Goal: Task Accomplishment & Management: Complete application form

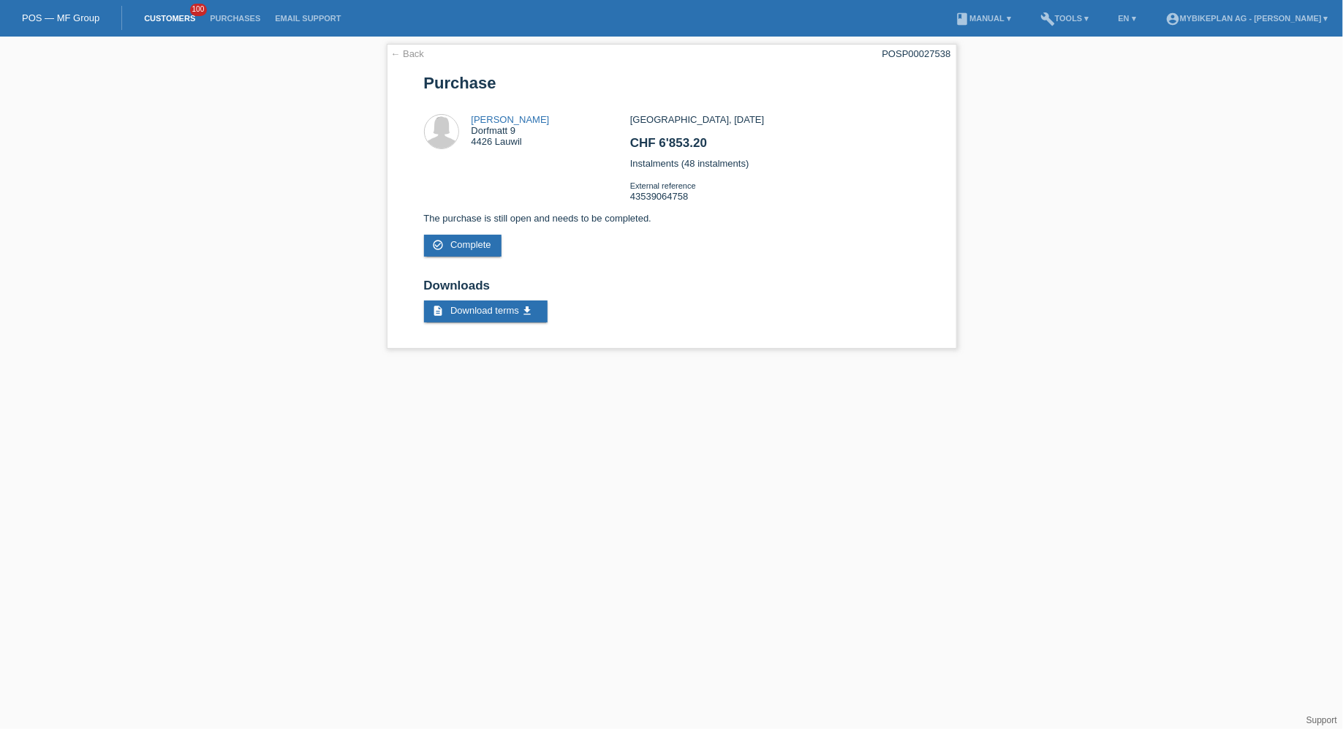
click at [173, 23] on link "Customers" at bounding box center [170, 18] width 66 height 9
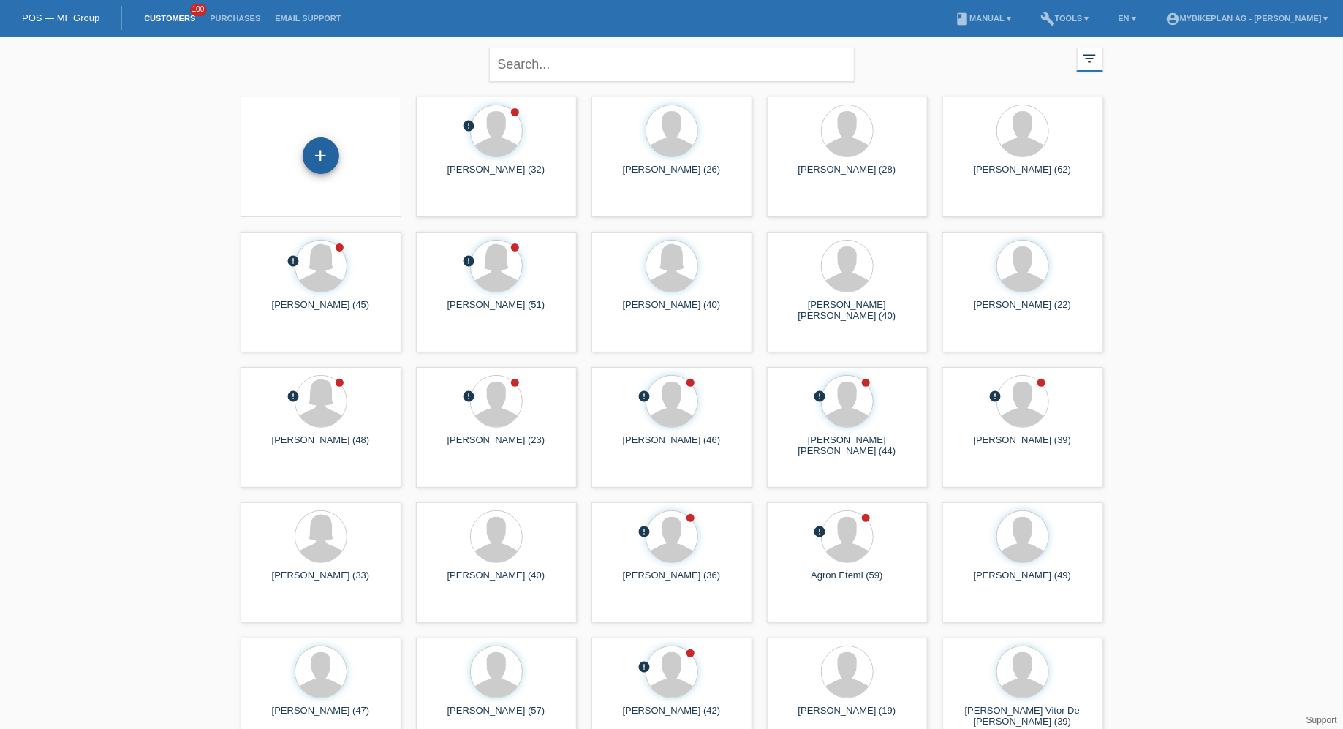
click at [309, 144] on div "+" at bounding box center [321, 155] width 37 height 37
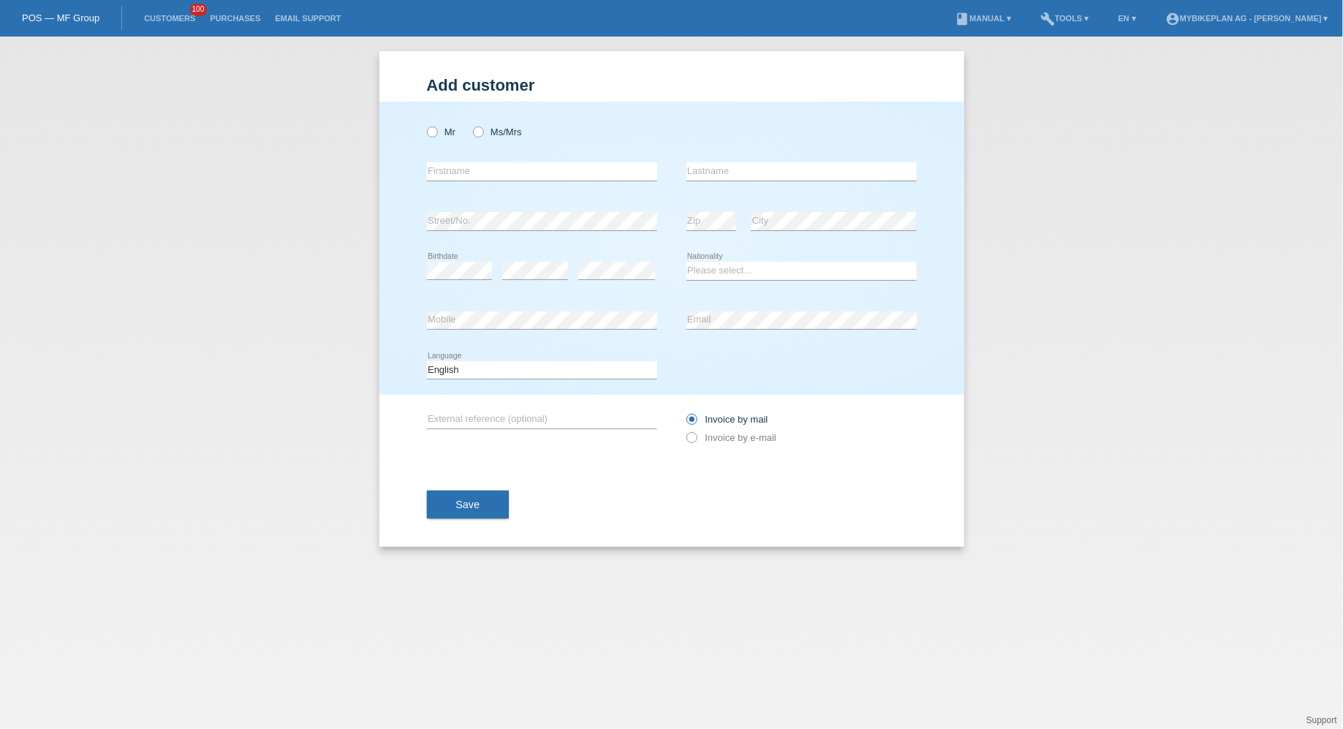
click at [430, 126] on div "Mr Ms/Mrs" at bounding box center [542, 132] width 230 height 30
click at [424, 124] on icon at bounding box center [424, 124] width 0 height 0
click at [430, 128] on input "Mr" at bounding box center [432, 131] width 10 height 10
radio input "true"
click at [445, 172] on input "text" at bounding box center [542, 171] width 230 height 18
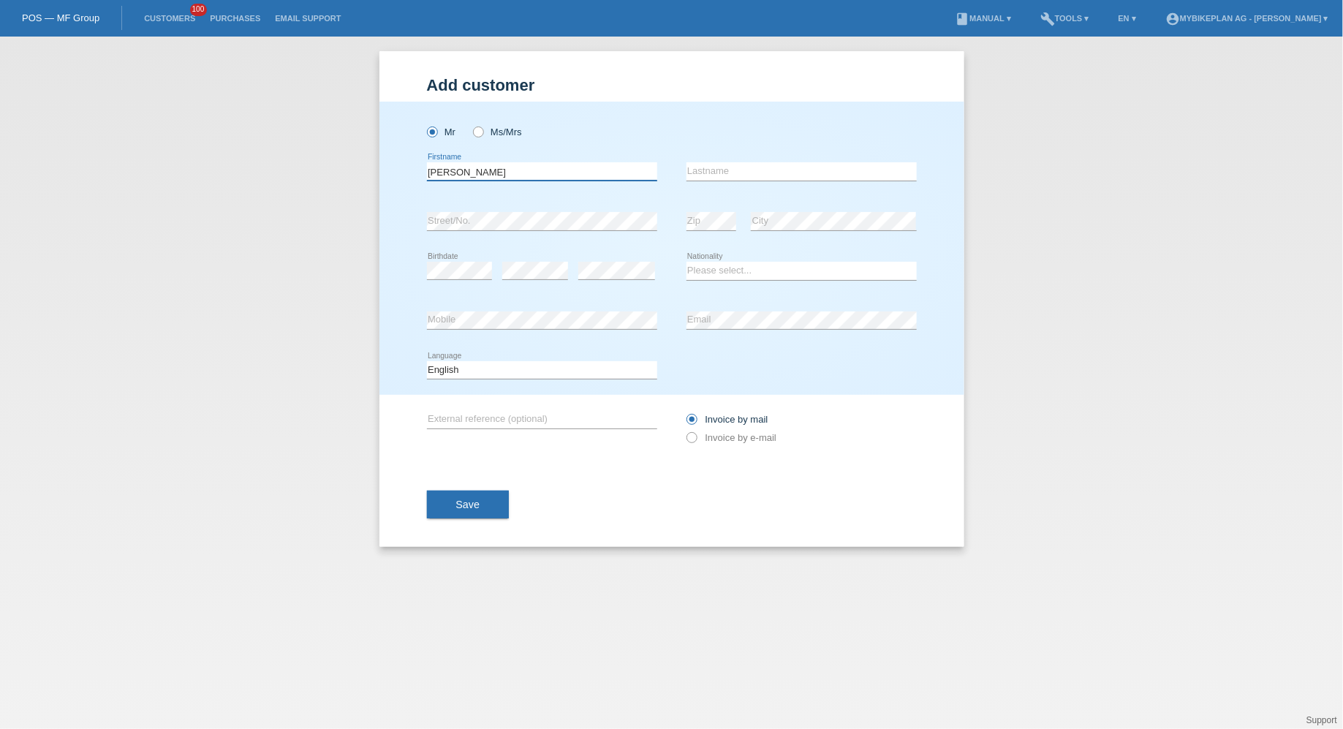
type input "Konrad Beat"
type input "Nussbaumer"
select select "CH"
click at [711, 445] on div "Invoice by mail Invoice by e-mail" at bounding box center [802, 428] width 230 height 37
click at [725, 438] on label "Invoice by e-mail" at bounding box center [732, 437] width 91 height 11
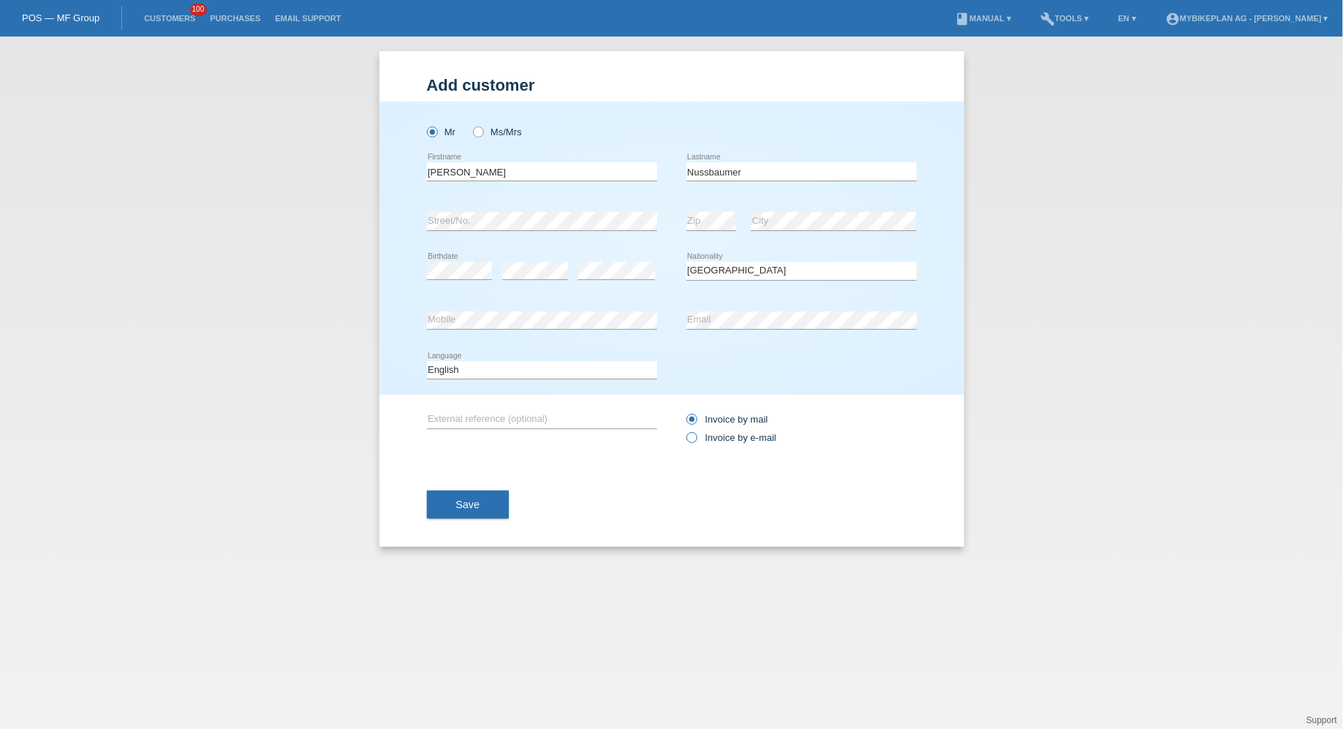
click at [696, 438] on input "Invoice by e-mail" at bounding box center [692, 441] width 10 height 18
radio input "true"
click at [475, 513] on button "Save" at bounding box center [468, 505] width 83 height 28
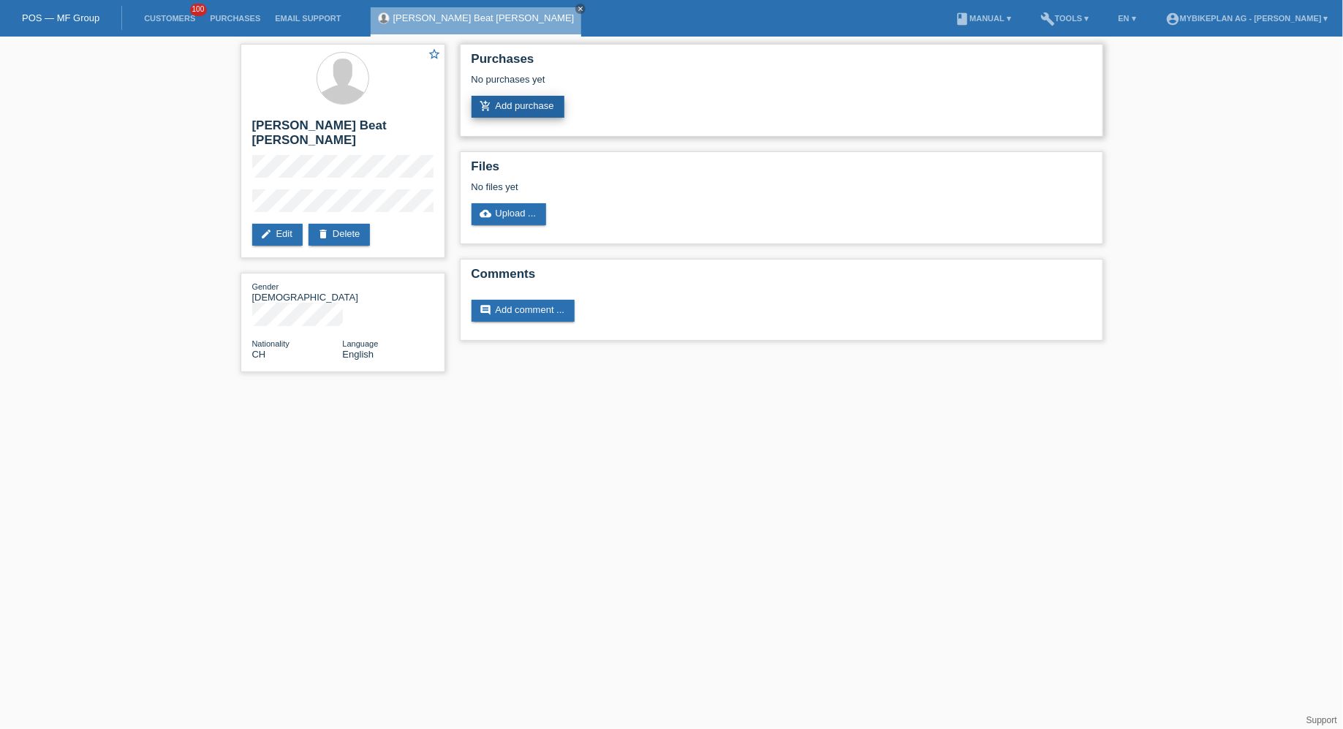
click at [529, 110] on link "add_shopping_cart Add purchase" at bounding box center [518, 107] width 93 height 22
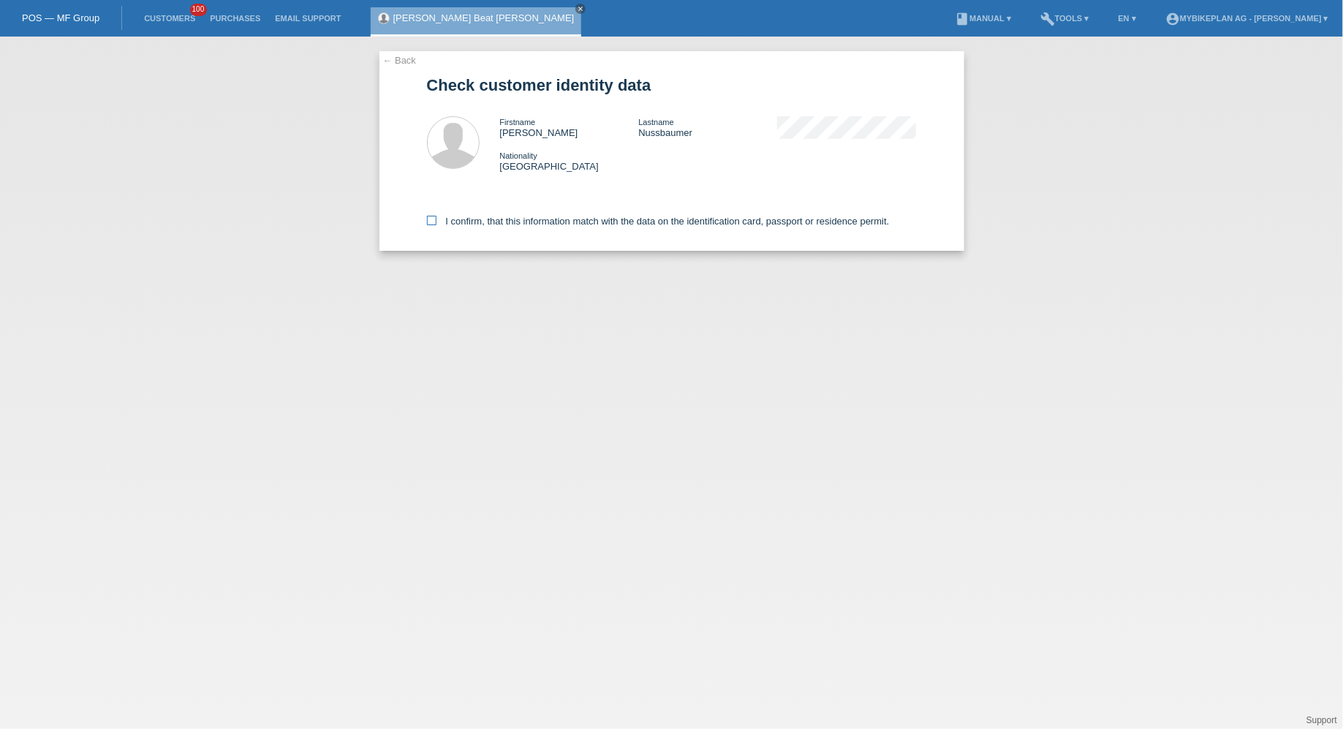
click at [528, 219] on label "I confirm, that this information match with the data on the identification card…" at bounding box center [658, 221] width 463 height 11
click at [437, 219] on input "I confirm, that this information match with the data on the identification card…" at bounding box center [432, 221] width 10 height 10
checkbox input "true"
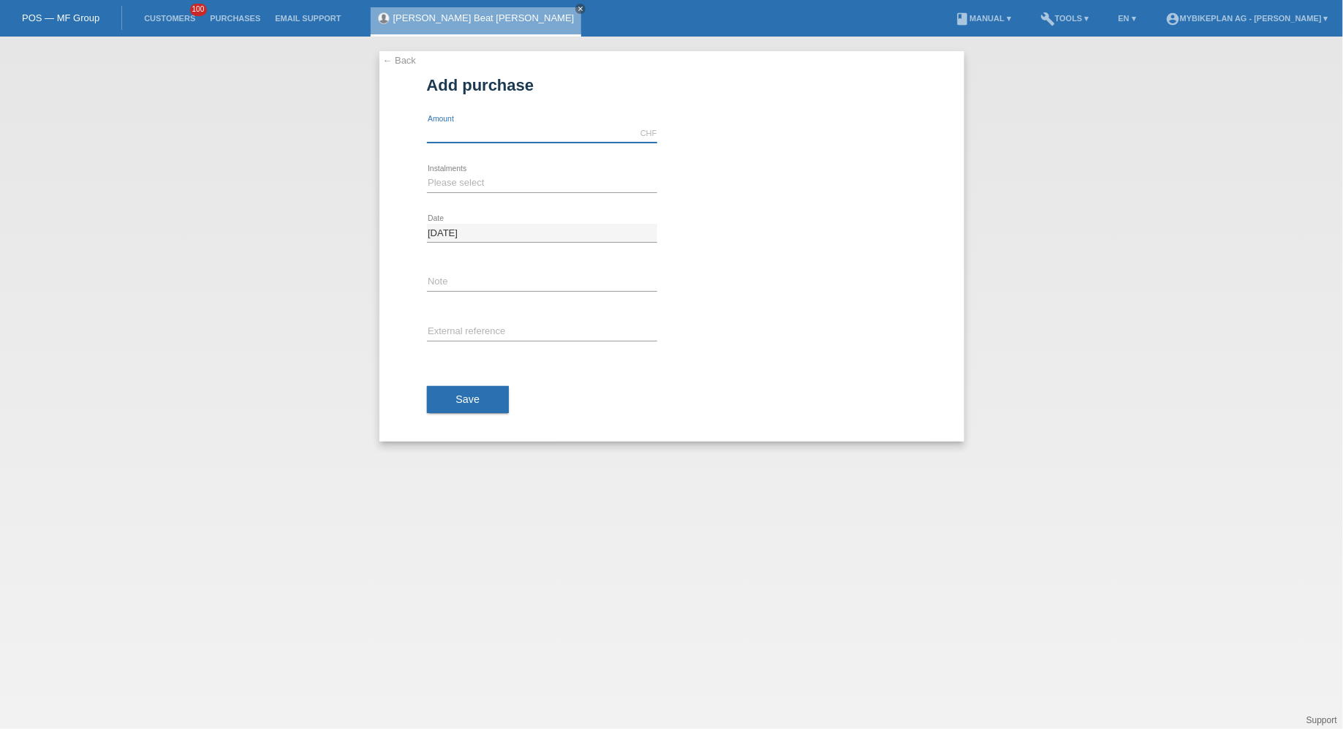
click at [483, 135] on input "text" at bounding box center [542, 133] width 230 height 18
type input "3599.00"
click at [445, 189] on select "Please select 6 instalments 12 instalments 18 instalments 24 instalments 36 ins…" at bounding box center [542, 183] width 230 height 18
select select "484"
click at [427, 174] on select "Please select 6 instalments 12 instalments 18 instalments 24 instalments 36 ins…" at bounding box center [542, 183] width 230 height 18
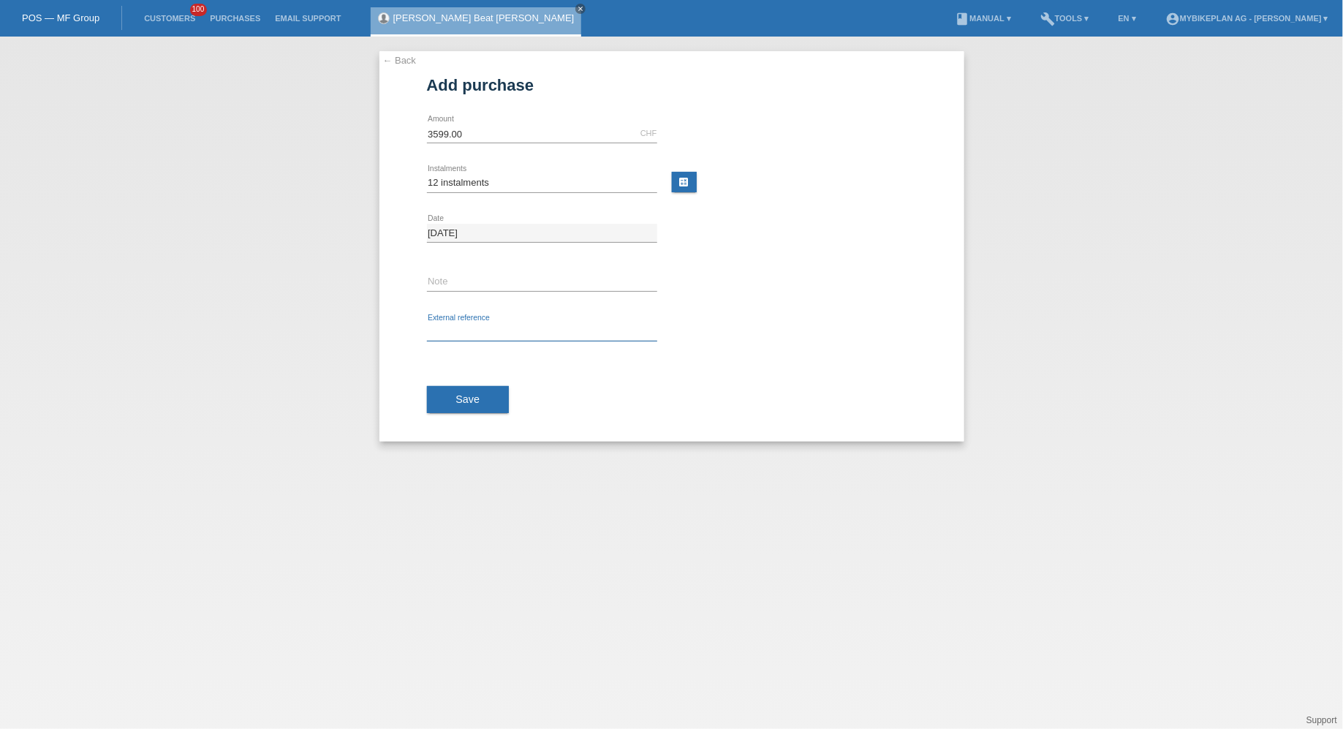
click at [457, 334] on input "text" at bounding box center [542, 332] width 230 height 18
paste input "43776841586"
type input "43776841586"
click at [458, 387] on button "Save" at bounding box center [468, 400] width 83 height 28
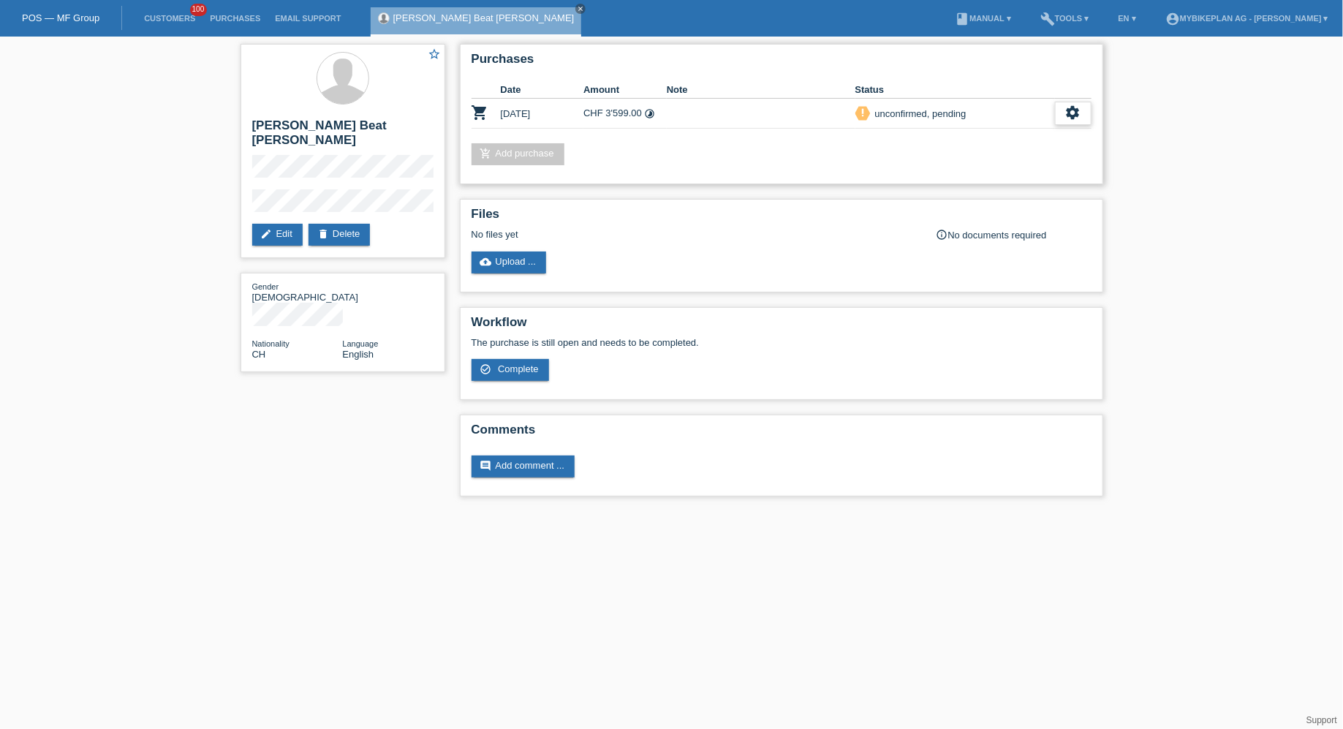
click at [1072, 116] on icon "settings" at bounding box center [1073, 113] width 16 height 16
click at [1020, 136] on div "fullscreen Show" at bounding box center [979, 137] width 221 height 22
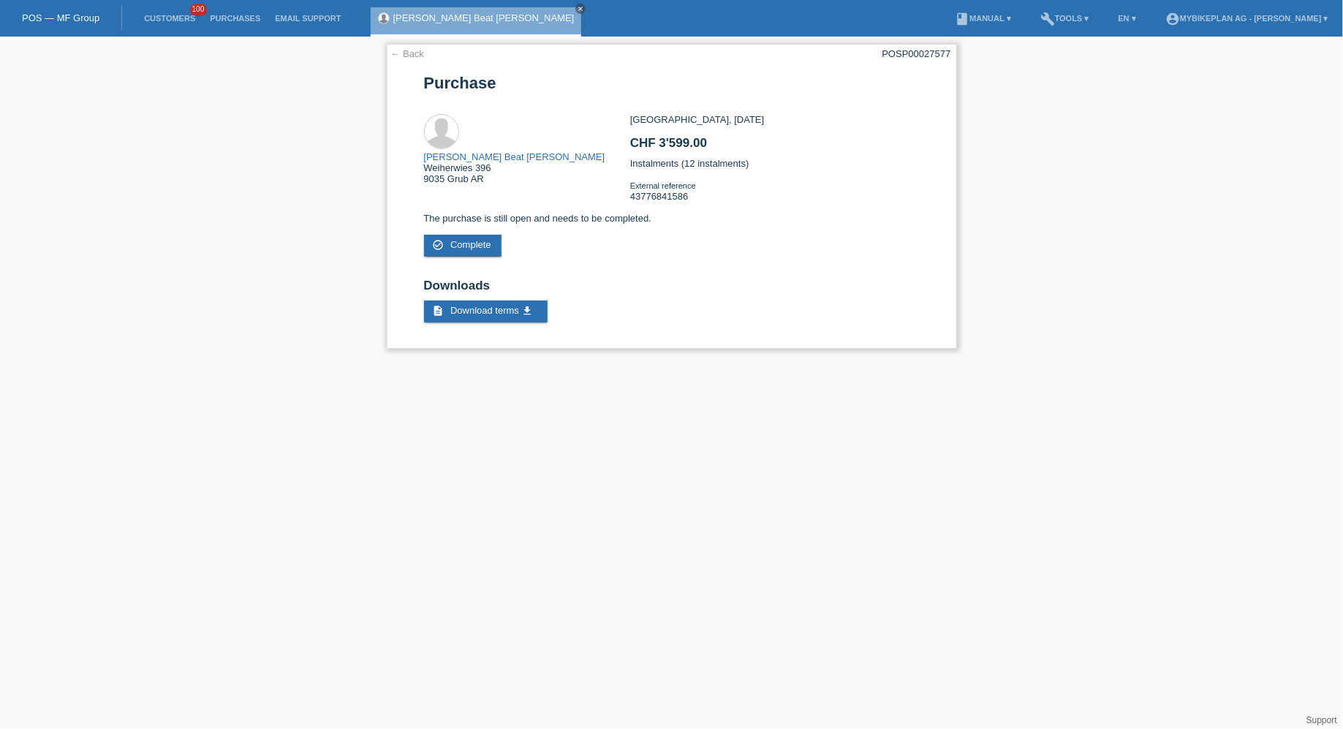
click at [921, 61] on div "← Back POSP00027577 [GEOGRAPHIC_DATA] [PERSON_NAME] Beat [PERSON_NAME] [STREET_…" at bounding box center [672, 196] width 570 height 305
click at [913, 56] on div "POSP00027577" at bounding box center [917, 53] width 69 height 11
copy div "POSP00027577"
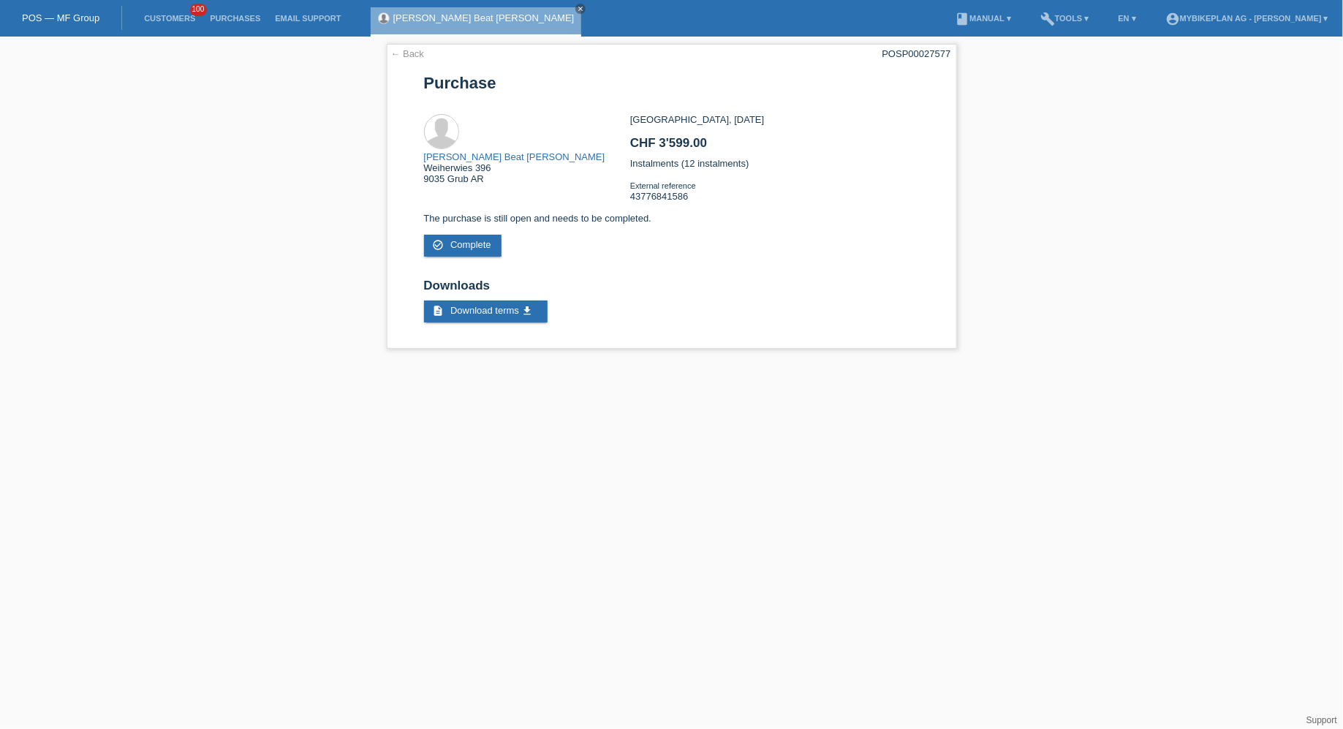
click at [176, 12] on li "Customers 100" at bounding box center [170, 18] width 66 height 37
click at [175, 25] on li "Customers 100" at bounding box center [170, 18] width 66 height 37
click at [168, 20] on link "Customers" at bounding box center [170, 18] width 66 height 9
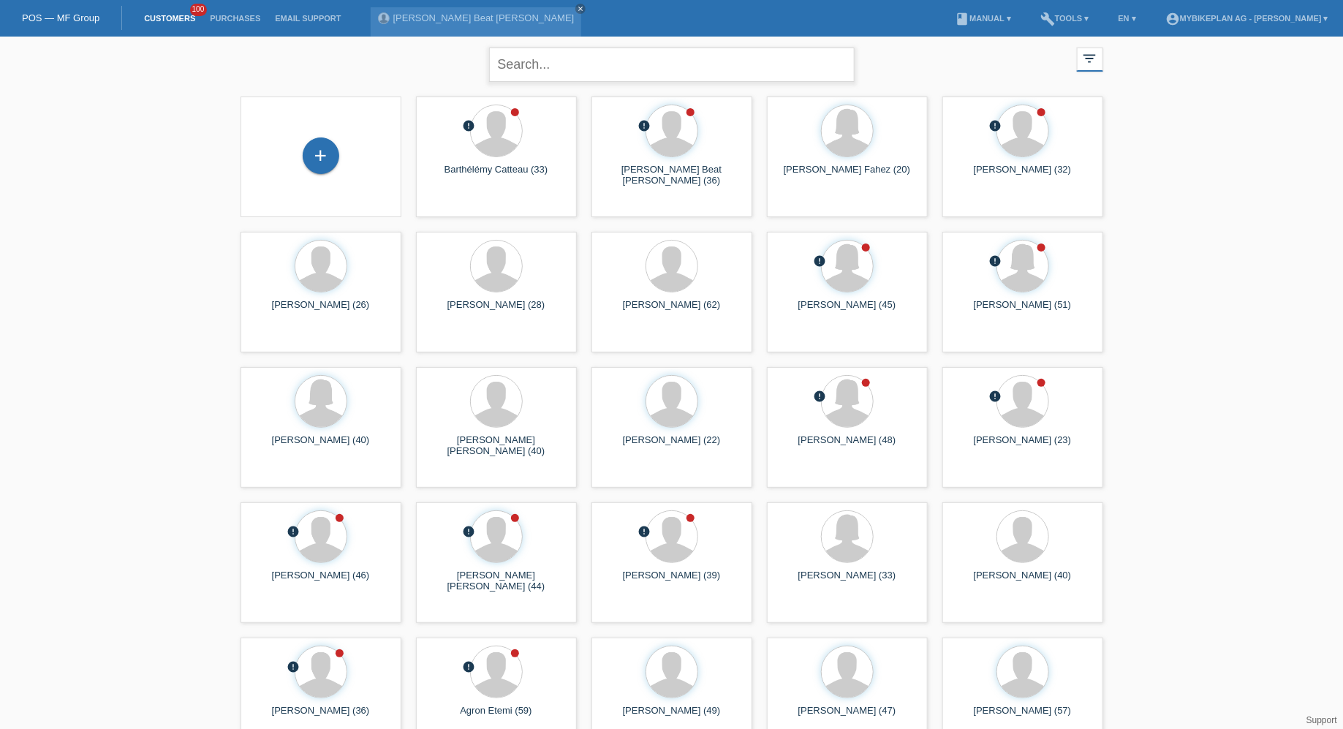
click at [560, 69] on input "text" at bounding box center [672, 65] width 366 height 34
type input "[PERSON_NAME]"
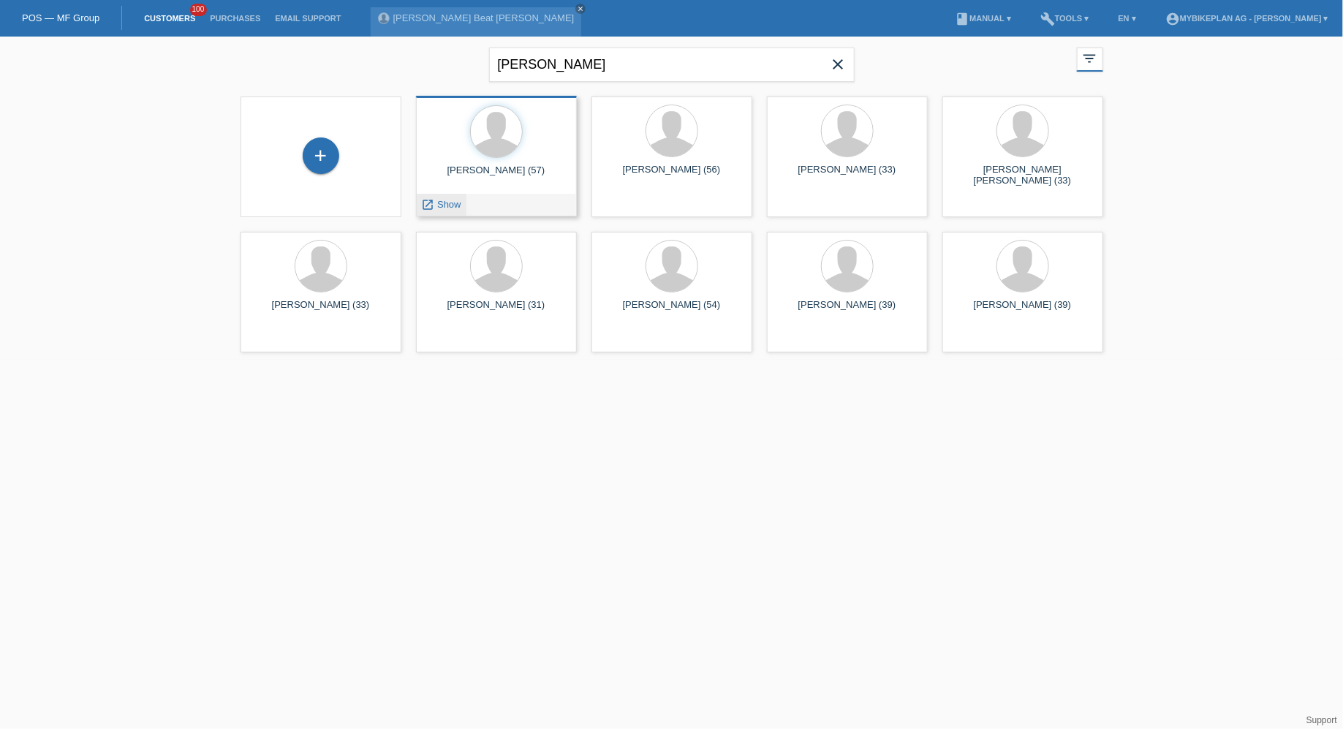
click at [445, 202] on span "Show" at bounding box center [449, 204] width 24 height 11
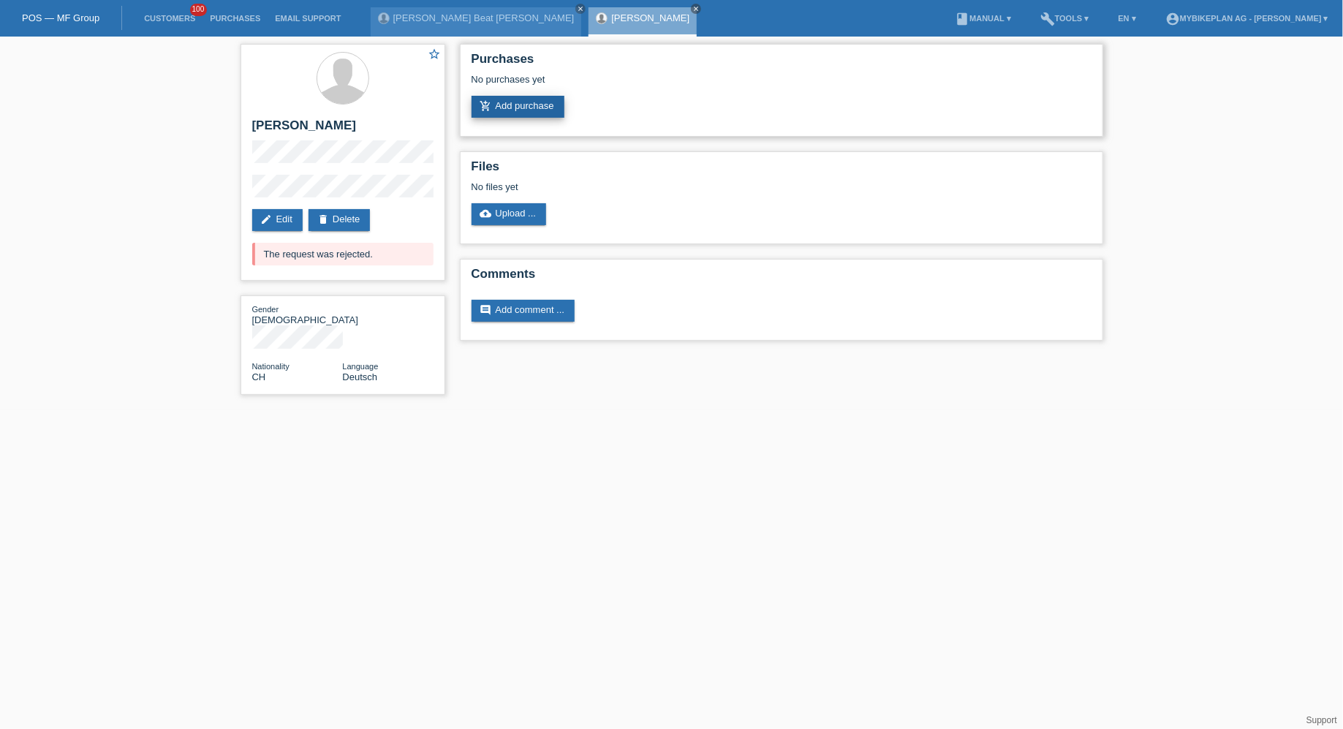
click at [532, 112] on link "add_shopping_cart Add purchase" at bounding box center [518, 107] width 93 height 22
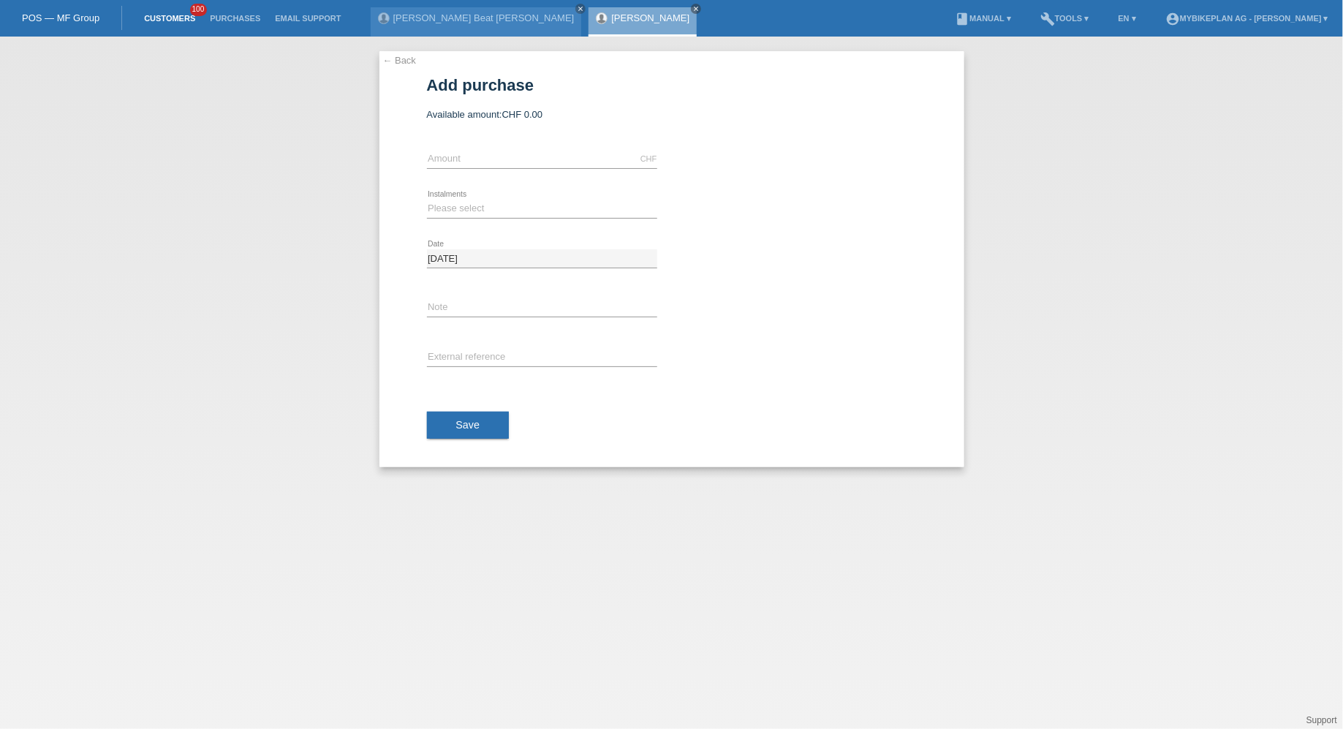
click at [190, 21] on link "Customers" at bounding box center [170, 18] width 66 height 9
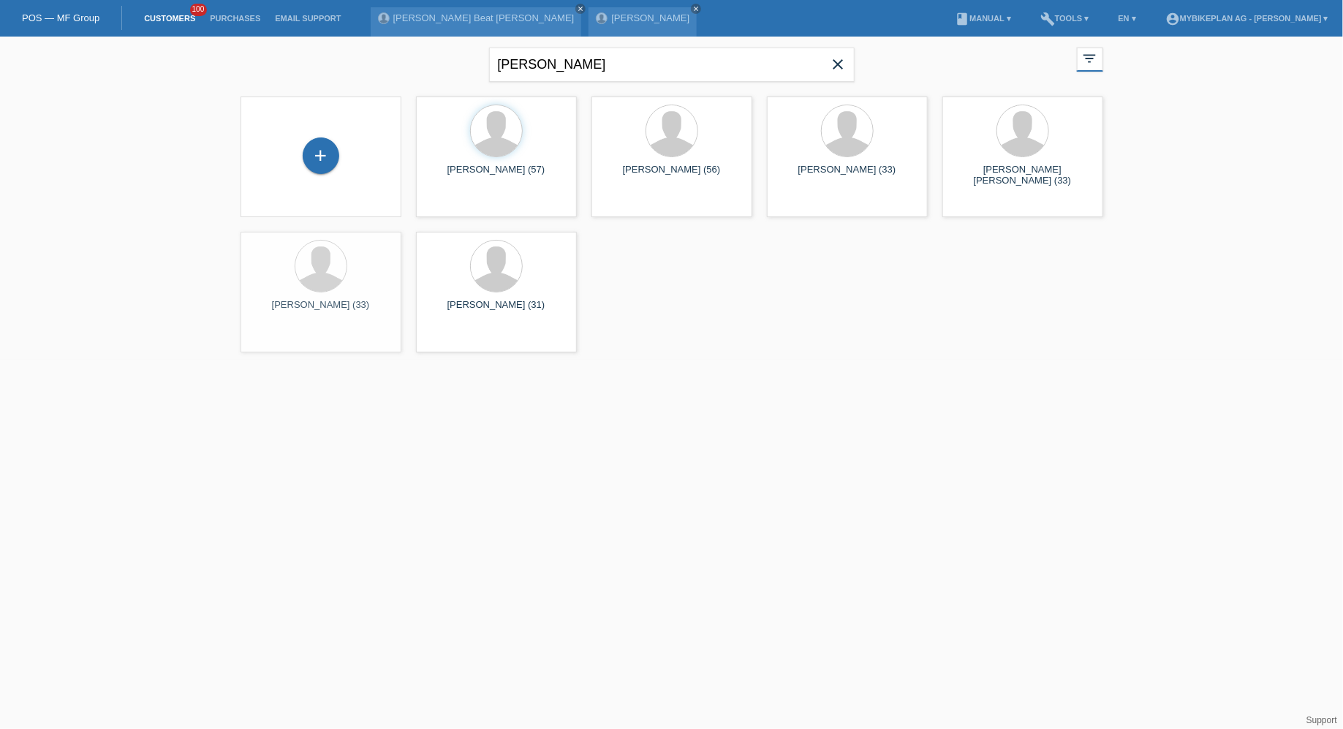
click at [858, 53] on div "[PERSON_NAME] close filter_list view_module Show all customers star Show stared…" at bounding box center [671, 63] width 877 height 53
click at [839, 60] on icon "close" at bounding box center [839, 65] width 18 height 18
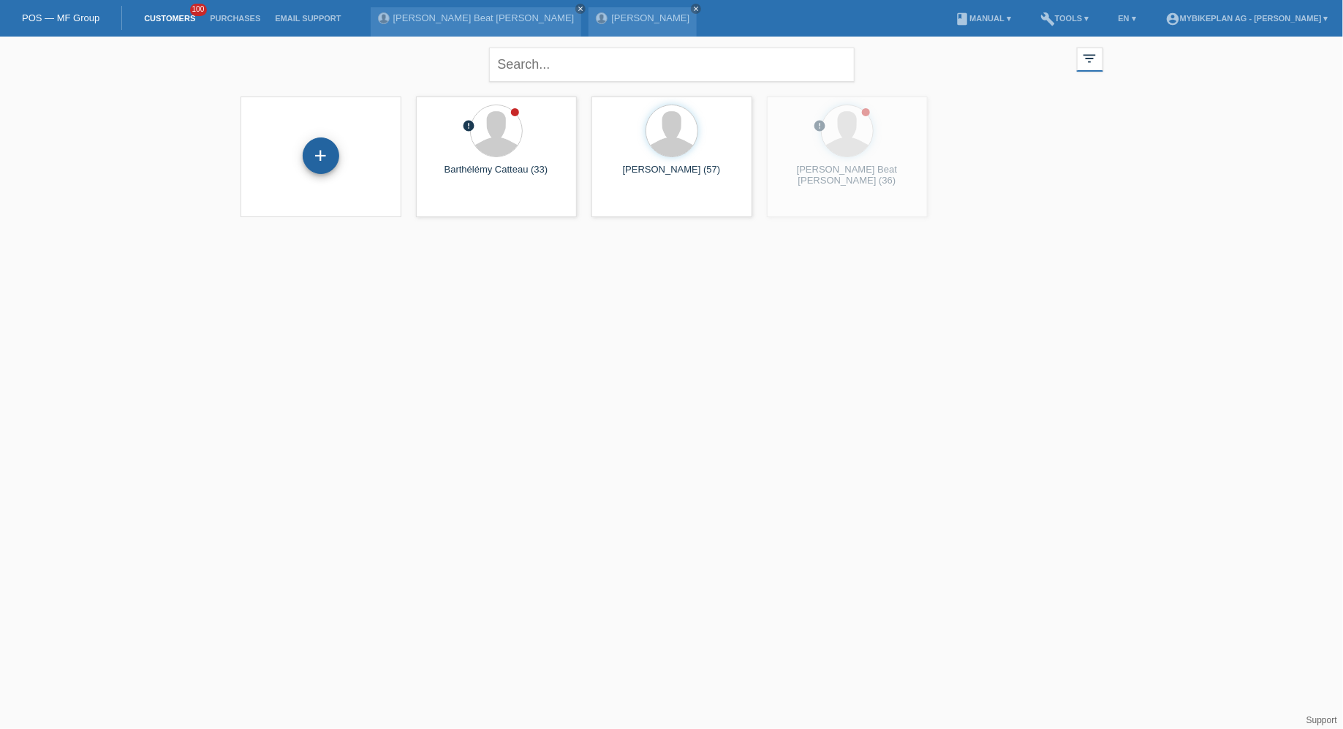
click at [322, 165] on div "+" at bounding box center [321, 155] width 37 height 37
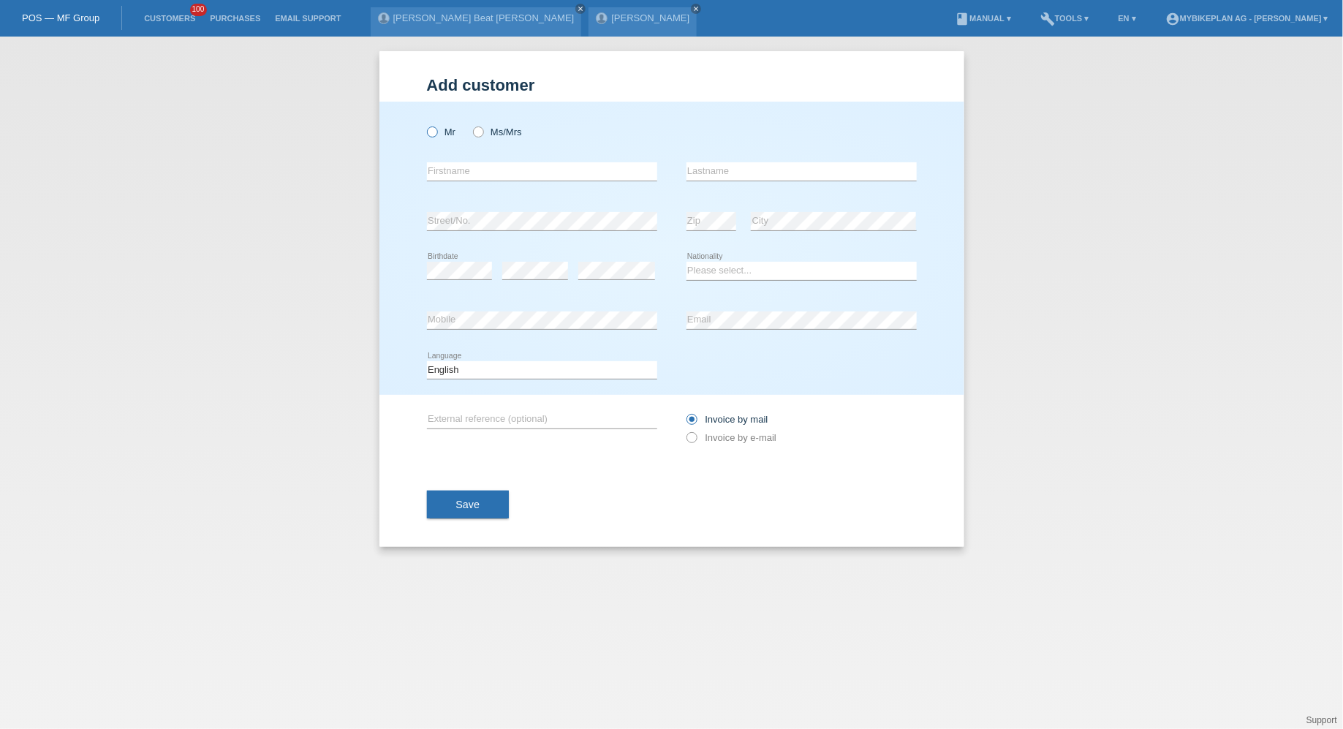
click at [451, 133] on label "Mr" at bounding box center [441, 131] width 29 height 11
click at [437, 133] on input "Mr" at bounding box center [432, 131] width 10 height 10
radio input "true"
click at [458, 165] on input "text" at bounding box center [542, 171] width 230 height 18
click at [484, 129] on label "Ms/Mrs" at bounding box center [497, 131] width 49 height 11
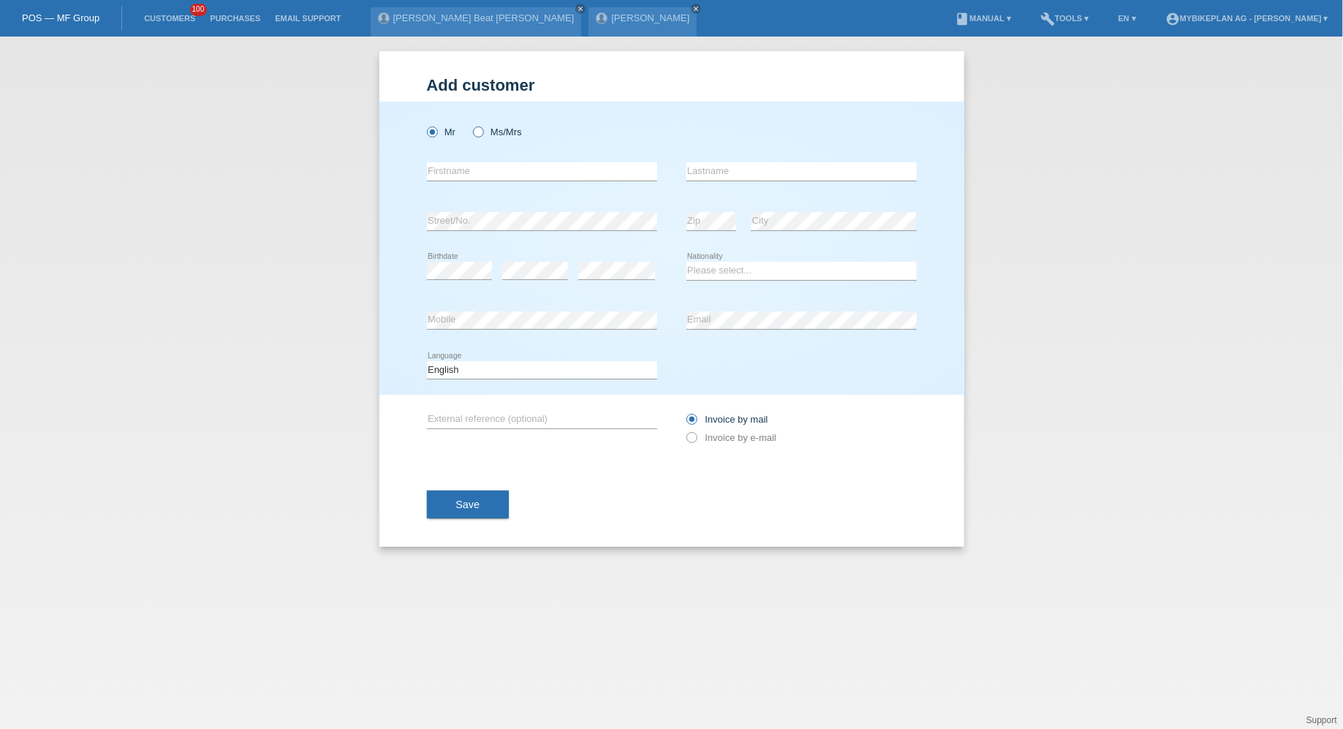
click at [483, 129] on input "Ms/Mrs" at bounding box center [478, 131] width 10 height 10
radio input "true"
click at [482, 167] on input "text" at bounding box center [542, 171] width 230 height 18
paste input "[PERSON_NAME]"
click at [490, 173] on input "[PERSON_NAME]" at bounding box center [542, 171] width 230 height 18
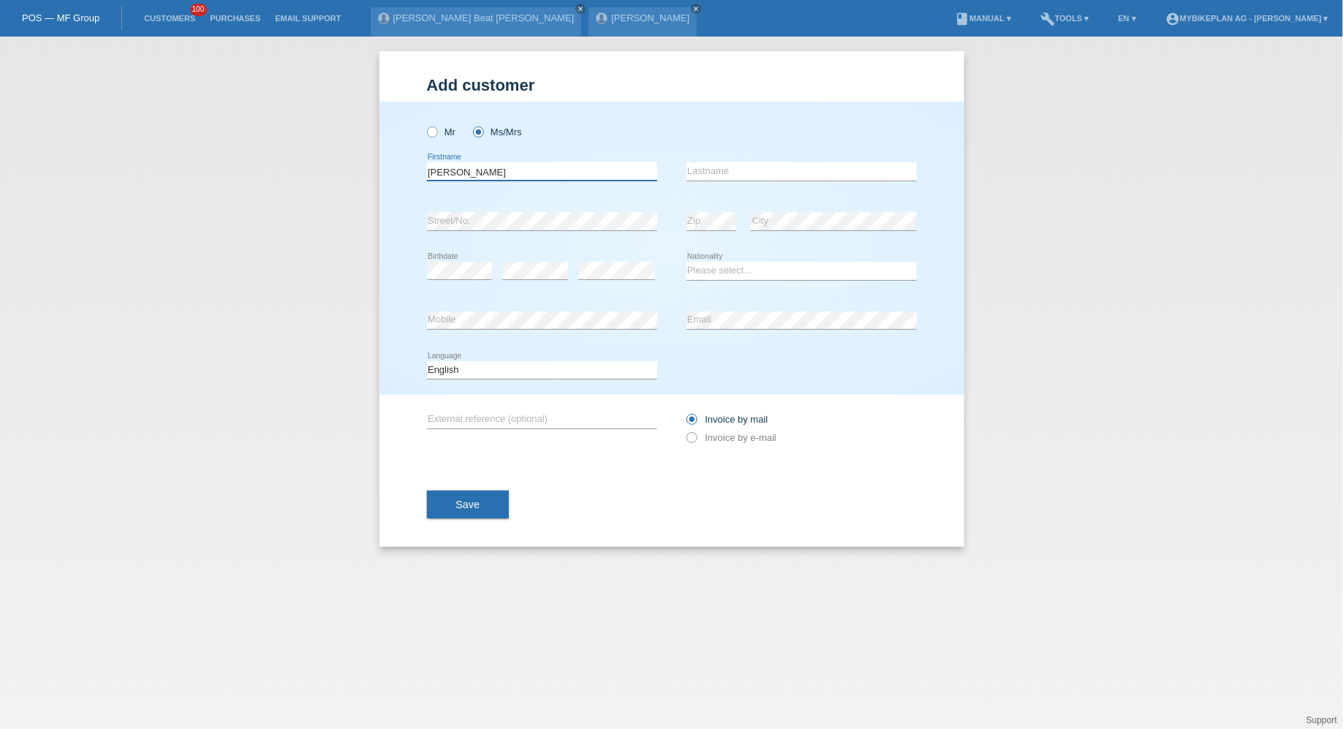
click at [490, 173] on input "[PERSON_NAME]" at bounding box center [542, 171] width 230 height 18
type input "Mariangela"
paste input "[PERSON_NAME]"
type input "[PERSON_NAME]"
select select "CH"
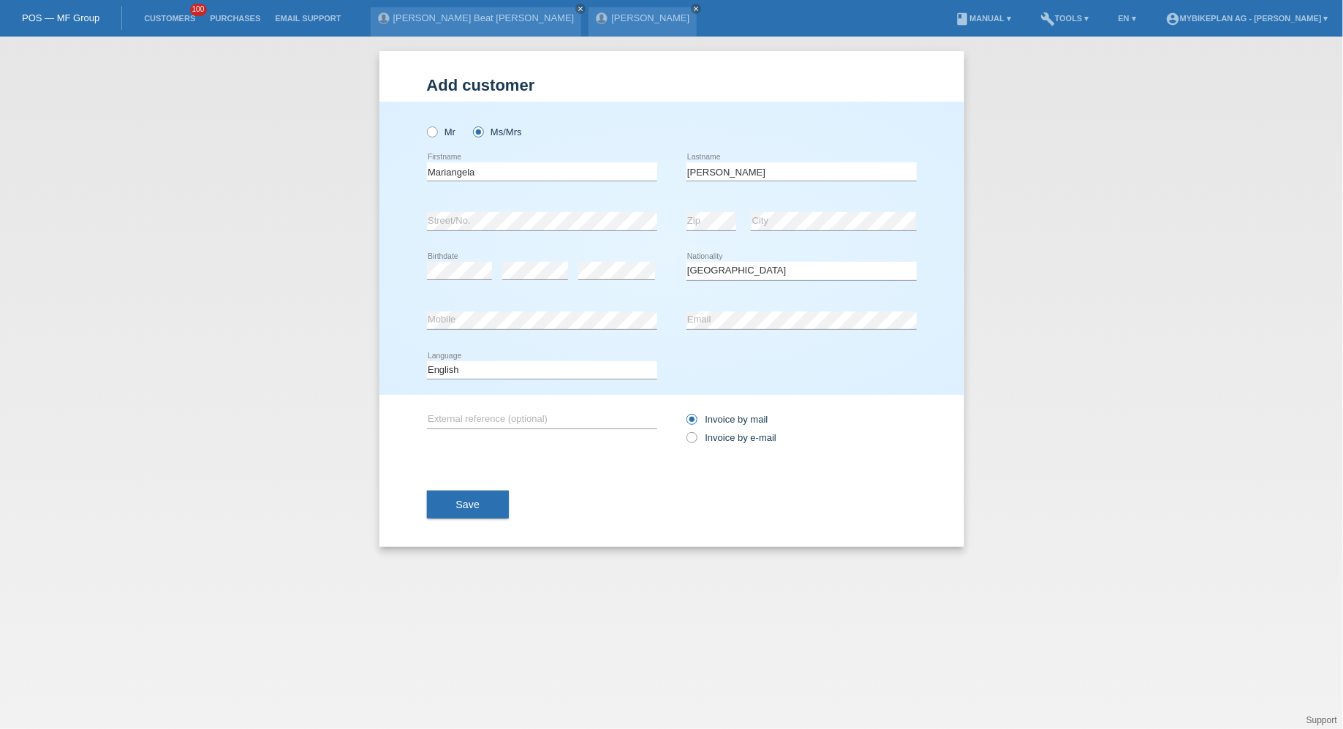
click at [560, 358] on div "Deutsch Français Italiano English error Language" at bounding box center [542, 371] width 230 height 50
click at [558, 363] on select "Deutsch Français Italiano English" at bounding box center [542, 370] width 230 height 18
select select "de"
click at [427, 361] on select "Deutsch Français Italiano English" at bounding box center [542, 370] width 230 height 18
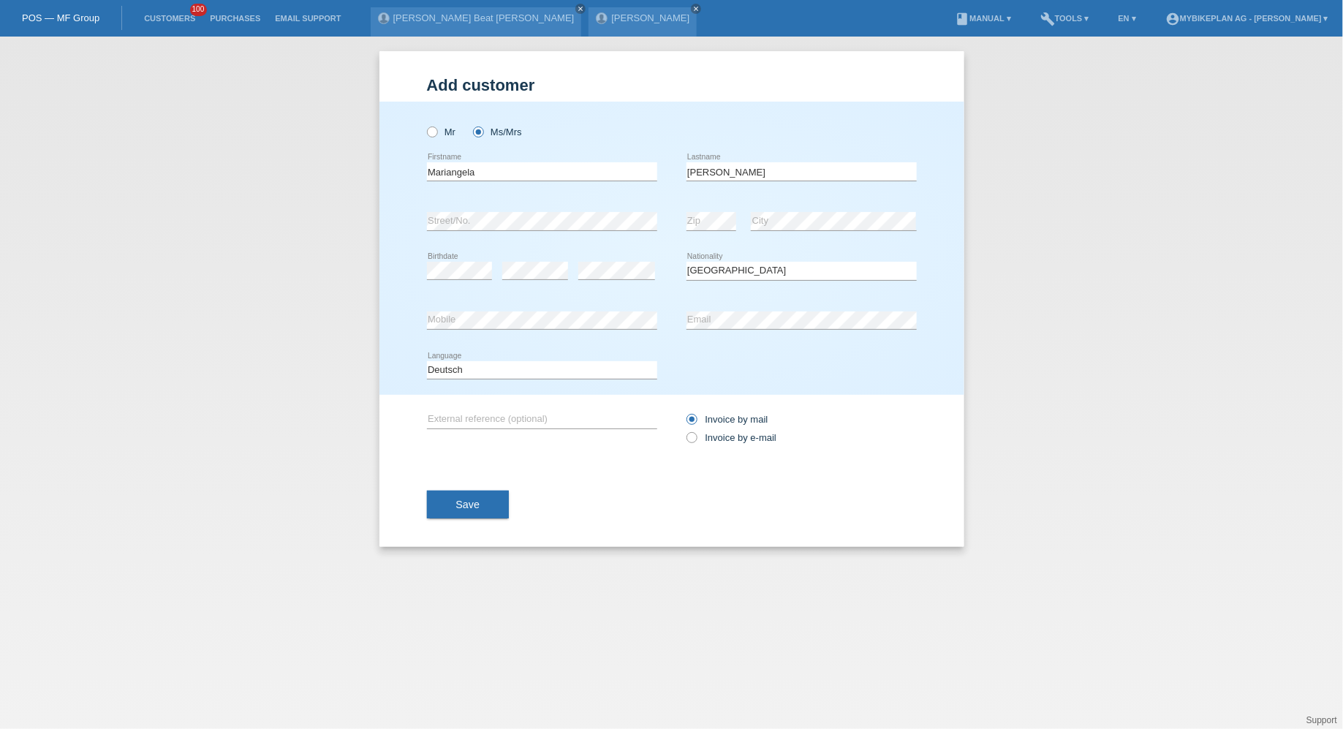
click at [749, 450] on div "Invoice by mail Invoice by e-mail" at bounding box center [802, 428] width 230 height 67
click at [732, 442] on label "Invoice by e-mail" at bounding box center [732, 437] width 91 height 11
click at [696, 442] on input "Invoice by e-mail" at bounding box center [692, 441] width 10 height 18
radio input "true"
click at [517, 502] on div "Save" at bounding box center [672, 504] width 490 height 85
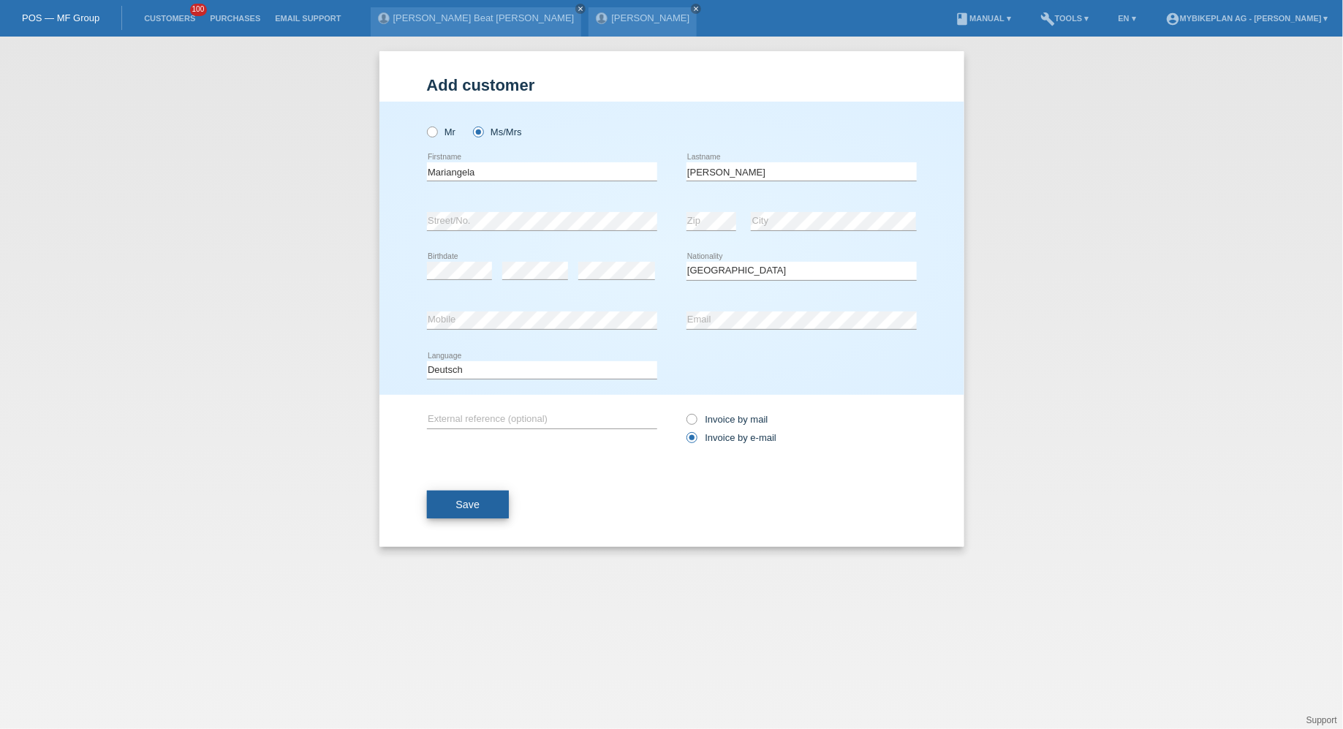
click at [508, 504] on div "Save" at bounding box center [672, 504] width 490 height 85
click at [489, 504] on button "Save" at bounding box center [468, 505] width 83 height 28
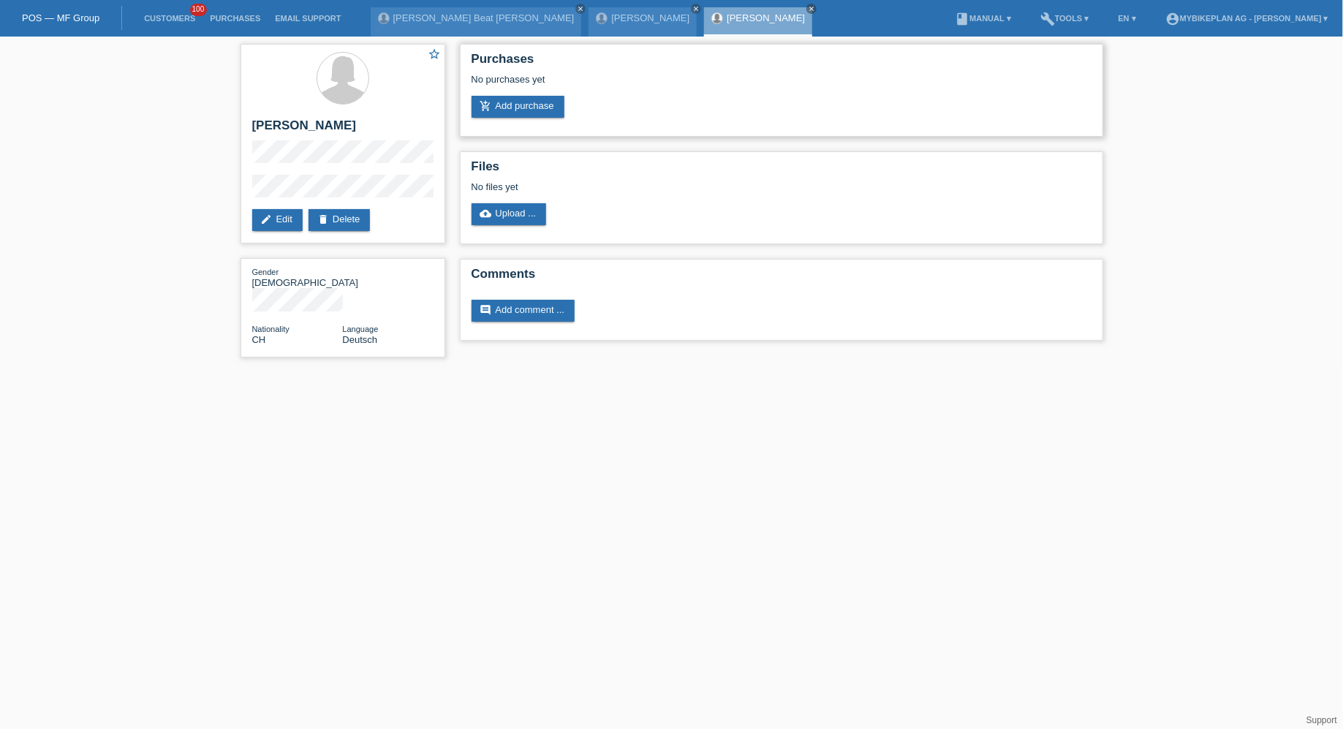
click at [461, 114] on div "Purchases No purchases yet add_shopping_cart Add purchase" at bounding box center [781, 90] width 643 height 93
click at [505, 110] on link "add_shopping_cart Add purchase" at bounding box center [518, 107] width 93 height 22
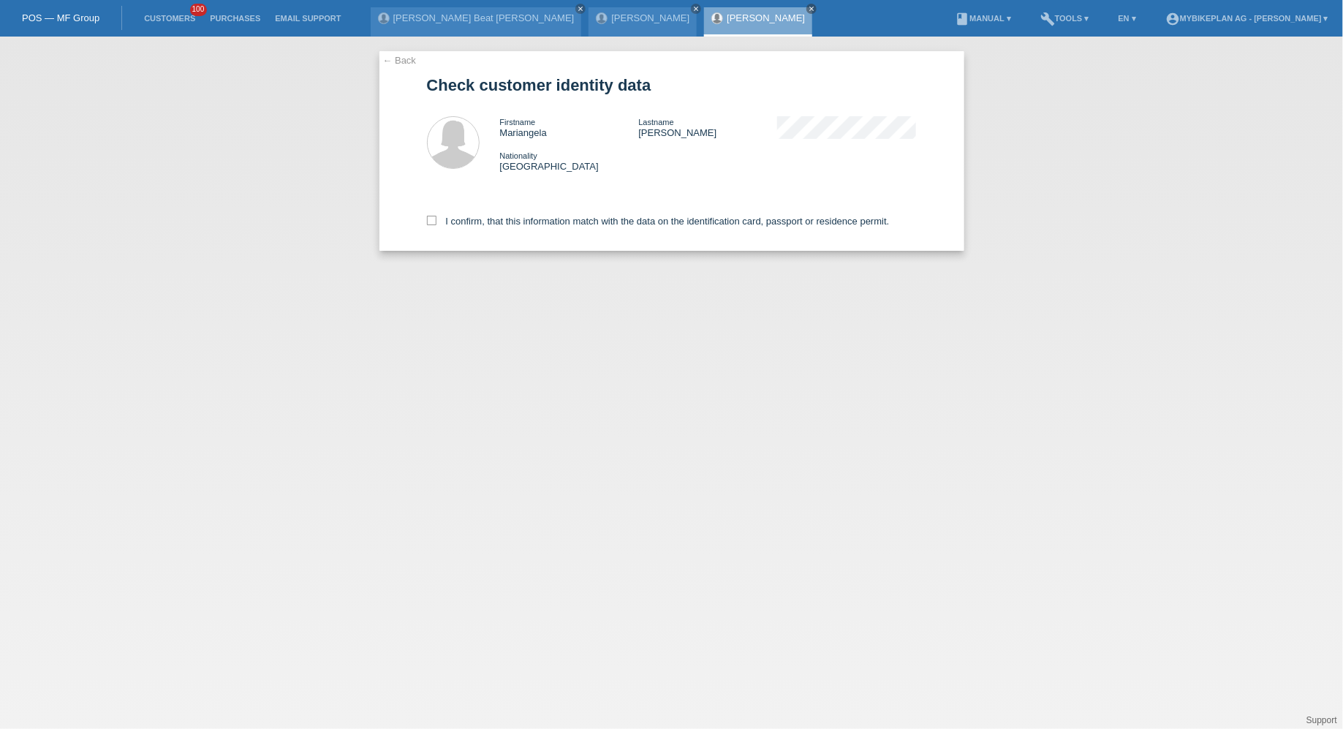
click at [510, 210] on div "I confirm, that this information match with the data on the identification card…" at bounding box center [672, 218] width 490 height 64
click at [508, 221] on label "I confirm, that this information match with the data on the identification card…" at bounding box center [658, 221] width 463 height 11
click at [437, 221] on input "I confirm, that this information match with the data on the identification card…" at bounding box center [432, 221] width 10 height 10
checkbox input "true"
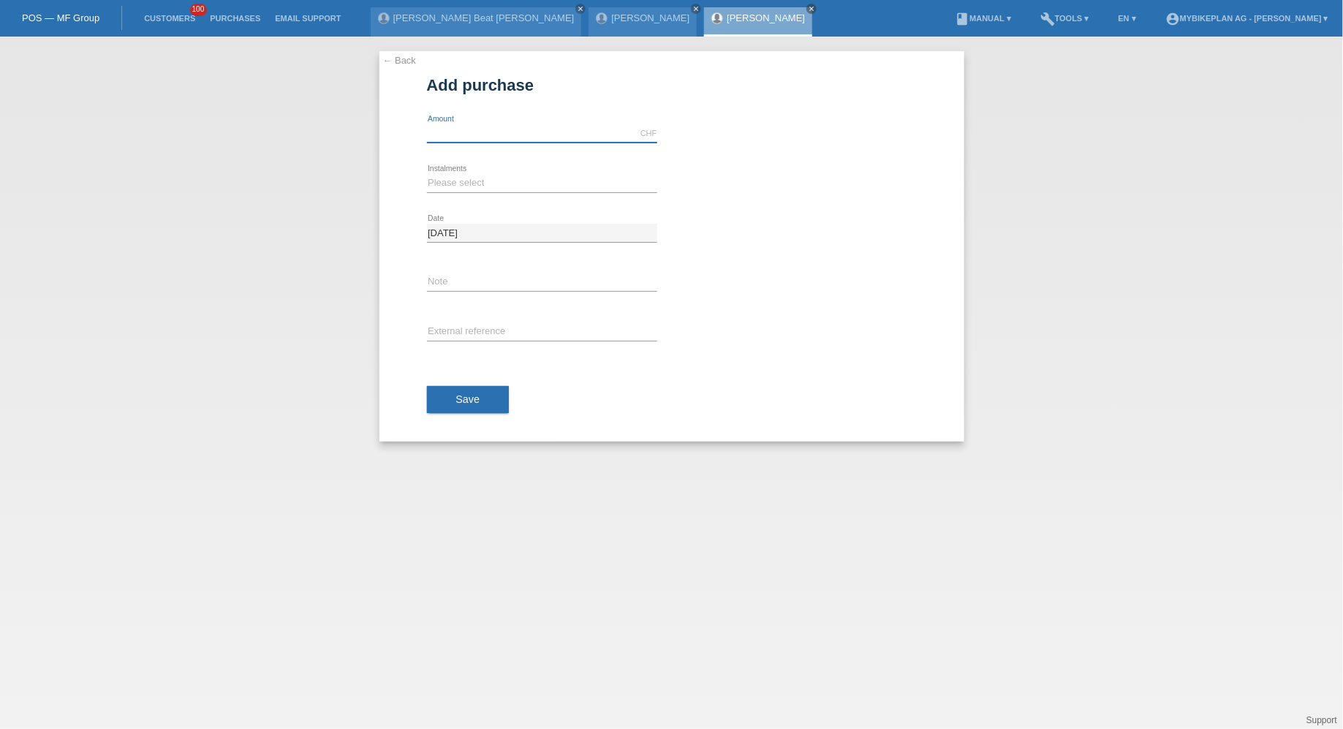
click at [513, 132] on input "text" at bounding box center [542, 133] width 230 height 18
type input "4899.00"
click at [463, 183] on select "Please select 6 instalments 12 instalments 18 instalments 24 instalments 36 ins…" at bounding box center [542, 183] width 230 height 18
select select "486"
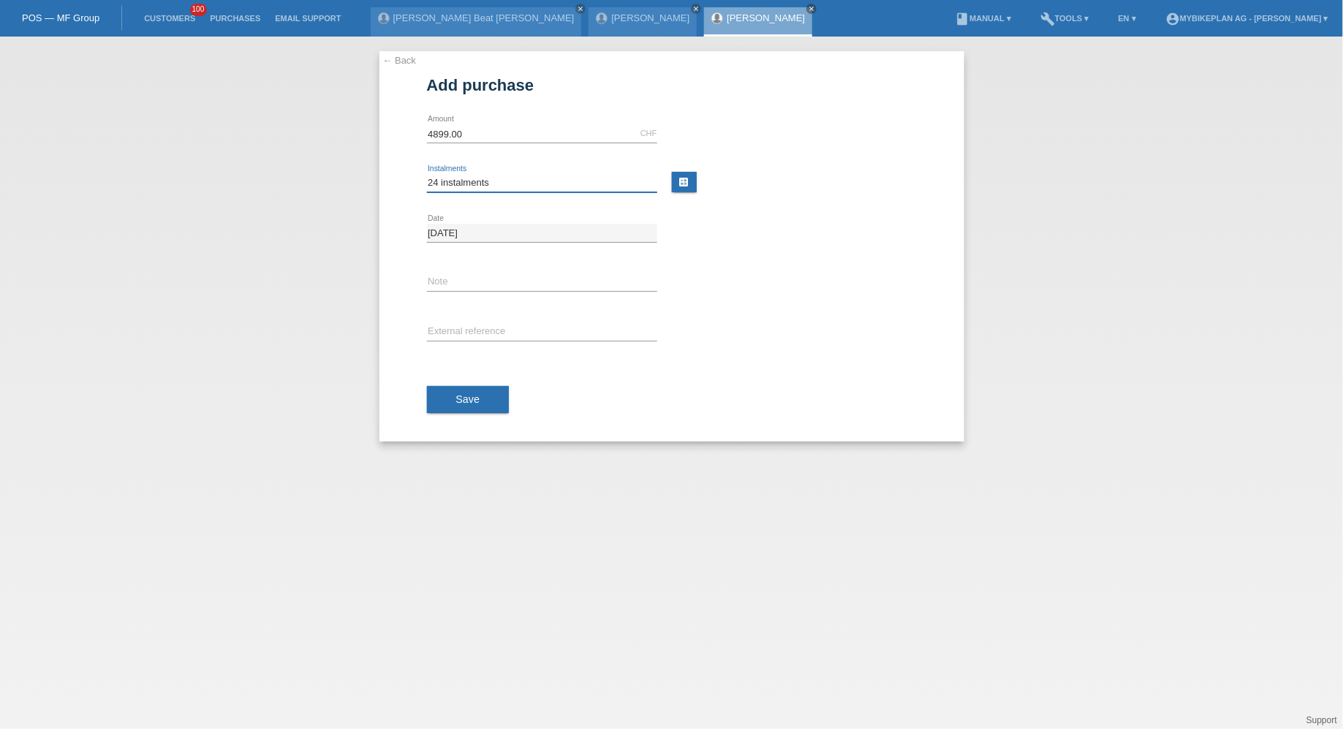
click at [427, 174] on select "Please select 6 instalments 12 instalments 18 instalments 24 instalments 36 ins…" at bounding box center [542, 183] width 230 height 18
click at [455, 336] on input "text" at bounding box center [542, 332] width 230 height 18
paste input "43774918278"
type input "43774918278"
click at [448, 394] on button "Save" at bounding box center [468, 400] width 83 height 28
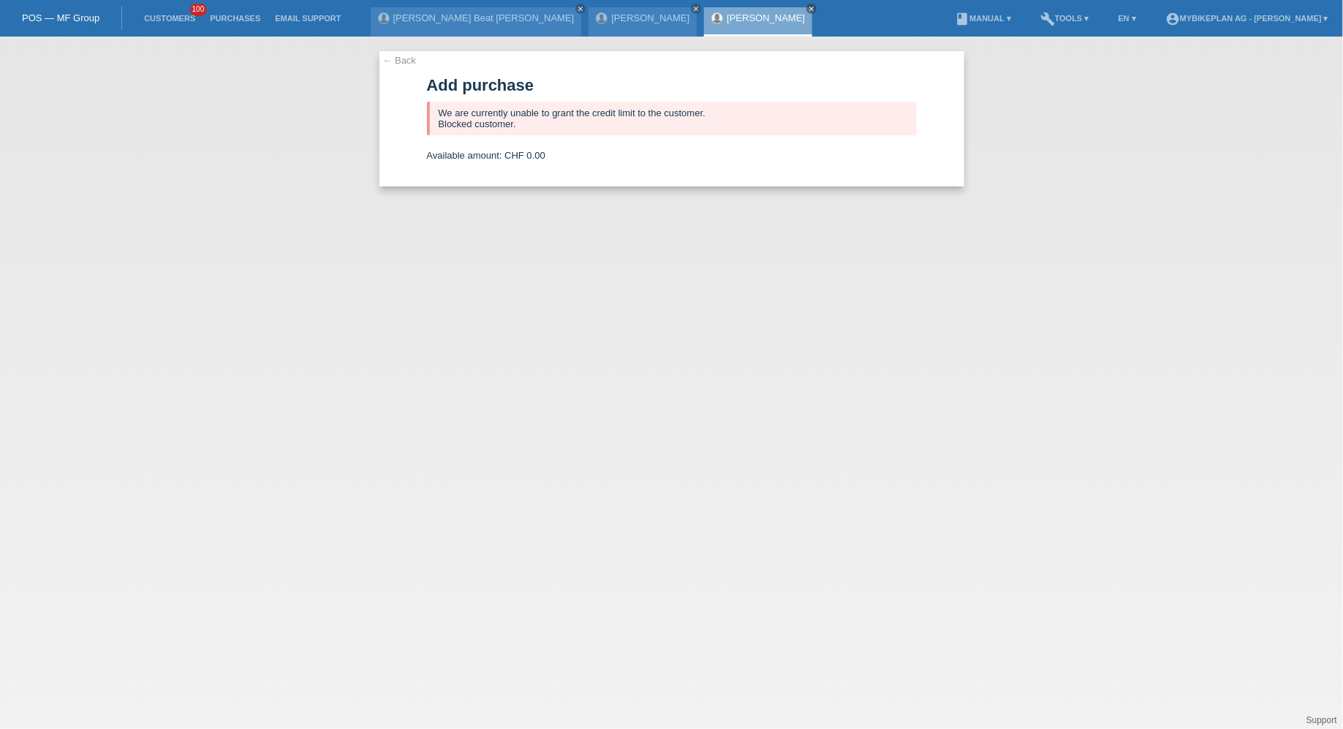
click at [151, 24] on li "Customers 100" at bounding box center [170, 18] width 66 height 37
click at [156, 12] on li "Customers 100" at bounding box center [170, 18] width 66 height 37
click at [156, 20] on link "Customers" at bounding box center [170, 18] width 66 height 9
